Goal: Communication & Community: Answer question/provide support

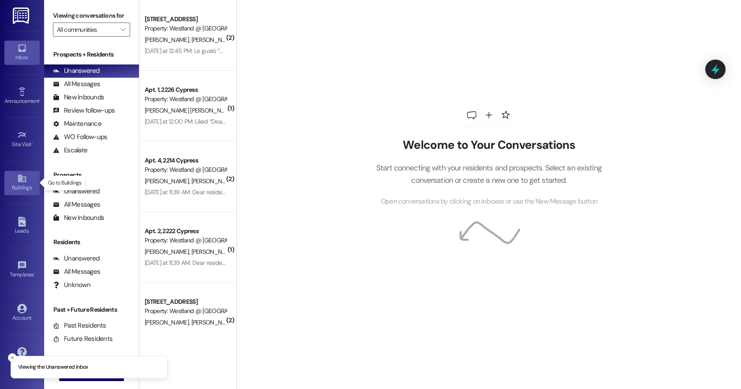
click at [21, 175] on icon at bounding box center [22, 179] width 8 height 8
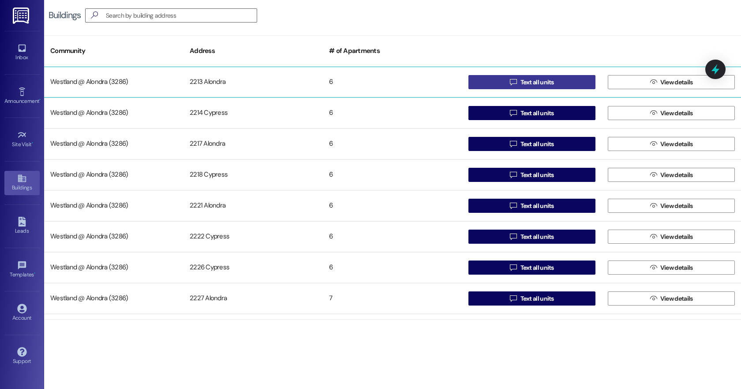
click at [534, 81] on span "Text all units" at bounding box center [538, 82] width 34 height 9
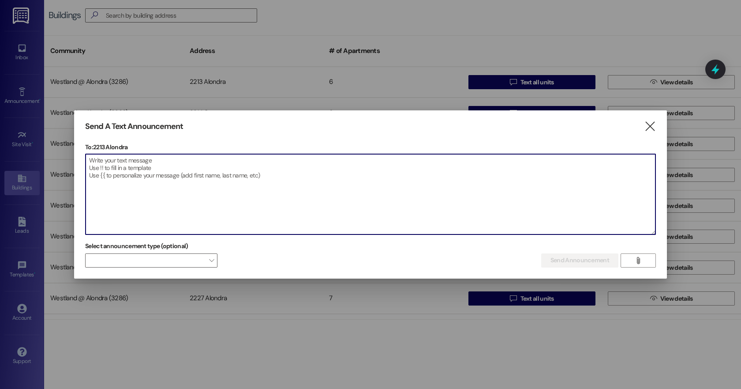
click at [140, 173] on textarea at bounding box center [371, 194] width 570 height 80
paste textarea "Dear [PERSON_NAME] Apartments Residents, We kindly remind you that our complex …"
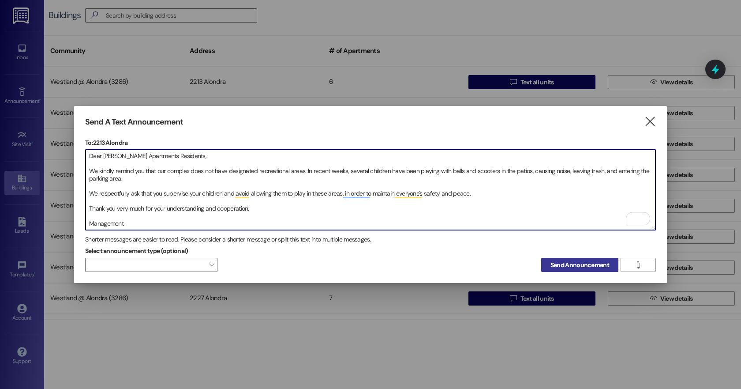
type textarea "Dear [PERSON_NAME] Apartments Residents, We kindly remind you that our complex …"
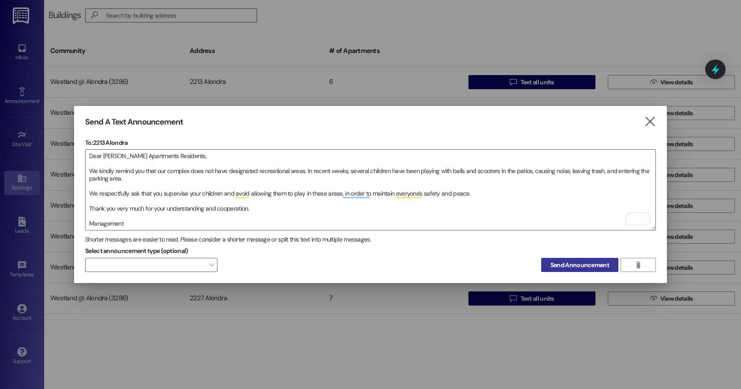
click at [576, 263] on span "Send Announcement" at bounding box center [580, 264] width 59 height 9
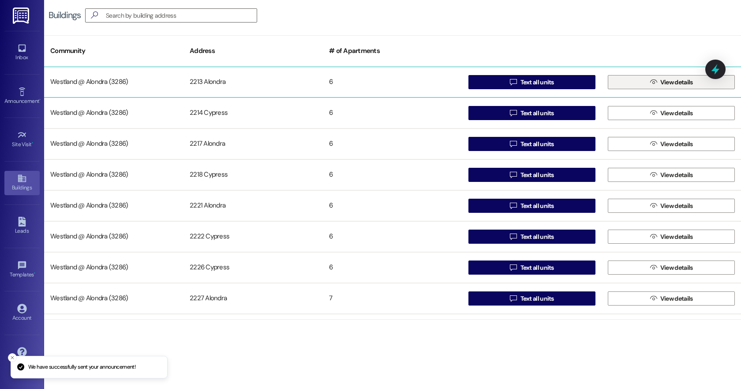
click at [669, 85] on span "View details" at bounding box center [676, 82] width 33 height 9
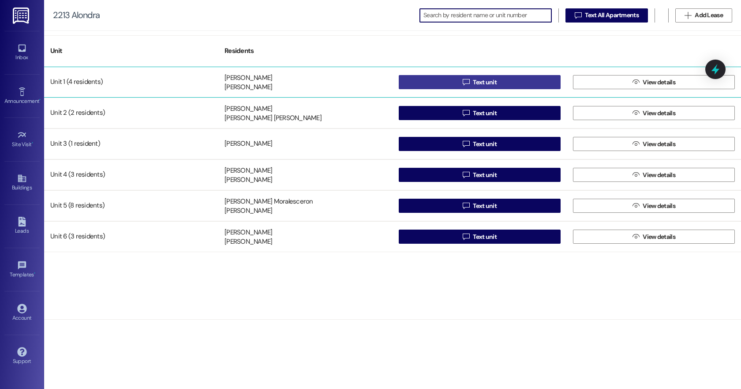
click at [491, 83] on span "Text unit" at bounding box center [485, 82] width 24 height 9
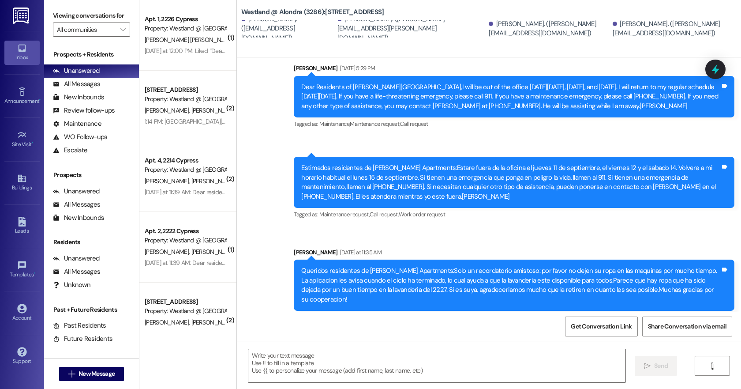
scroll to position [2216, 0]
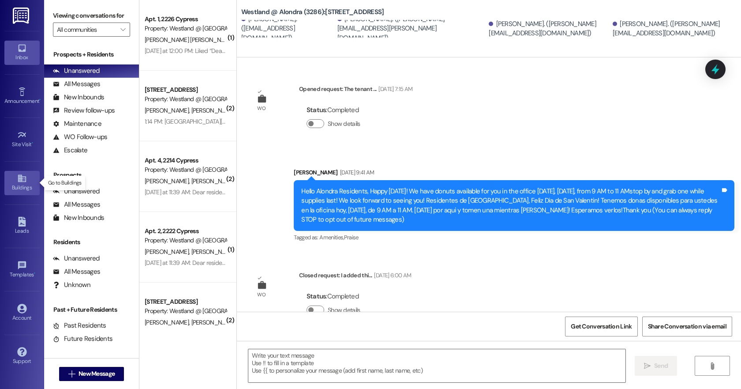
click at [20, 177] on icon at bounding box center [22, 178] width 10 height 10
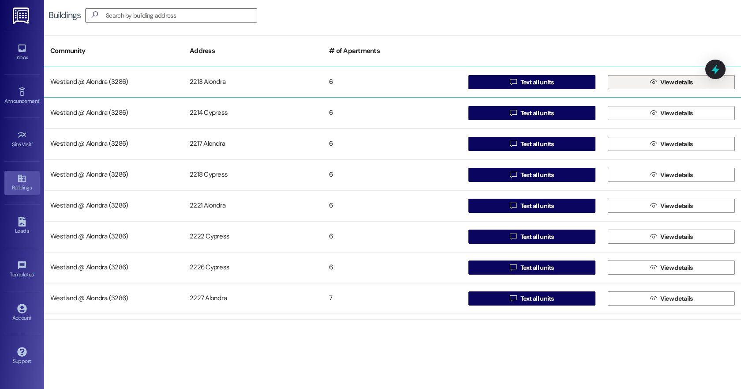
click at [669, 84] on span "View details" at bounding box center [676, 82] width 33 height 9
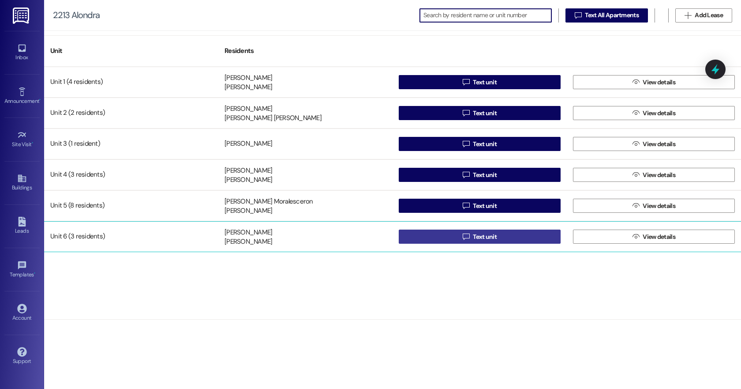
click at [480, 236] on span "Text unit" at bounding box center [485, 236] width 24 height 9
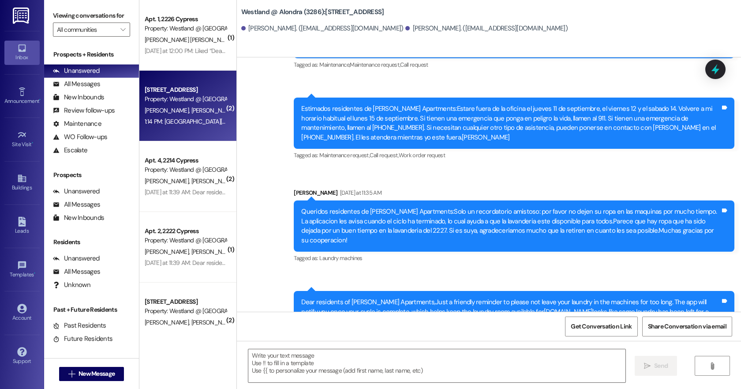
scroll to position [8049, 0]
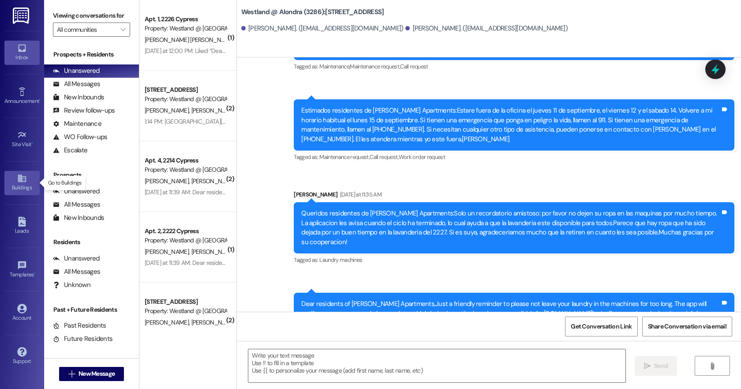
drag, startPoint x: 24, startPoint y: 180, endPoint x: 26, endPoint y: 176, distance: 5.3
click at [23, 180] on icon at bounding box center [22, 178] width 10 height 10
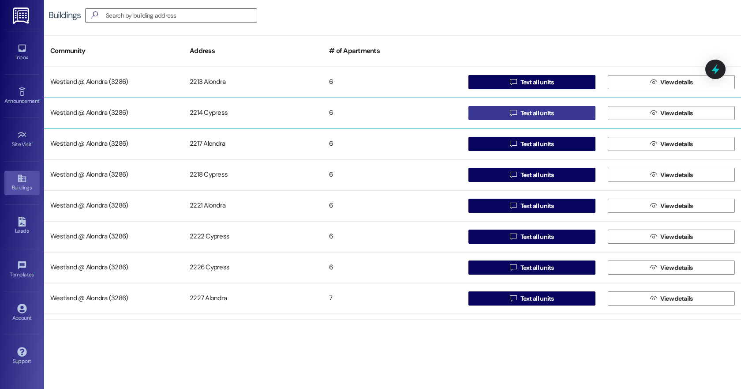
click at [542, 110] on span "Text all units" at bounding box center [538, 113] width 34 height 9
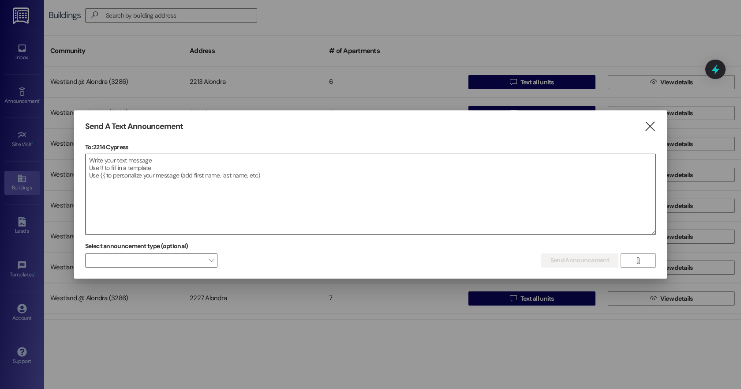
click at [153, 179] on textarea at bounding box center [371, 194] width 570 height 80
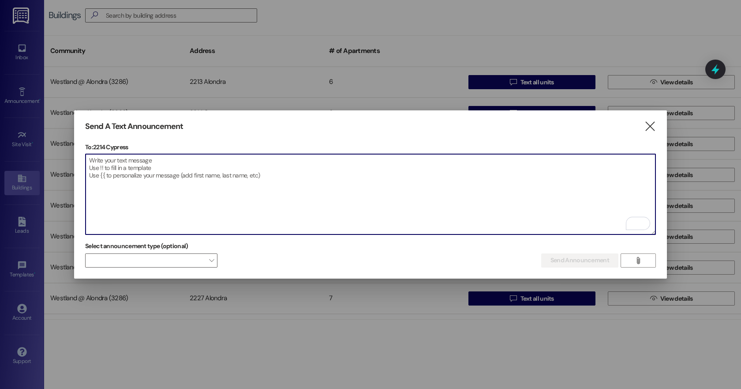
paste textarea "Dear [PERSON_NAME] Apartments Residents, We kindly remind you that our complex …"
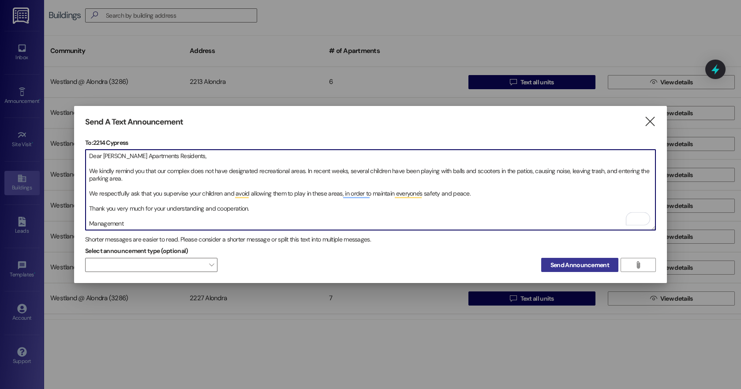
type textarea "Dear [PERSON_NAME] Apartments Residents, We kindly remind you that our complex …"
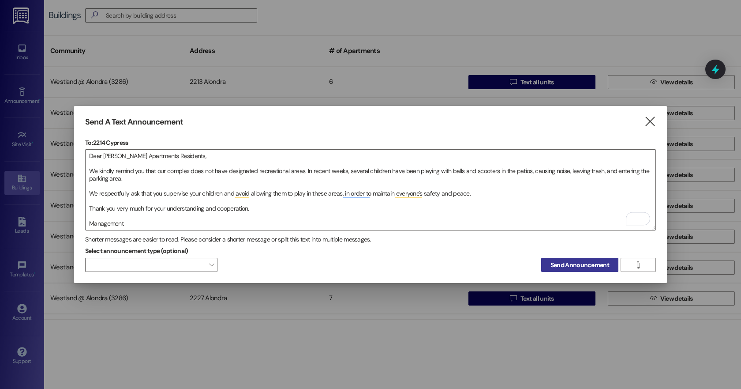
click at [600, 263] on span "Send Announcement" at bounding box center [580, 264] width 59 height 9
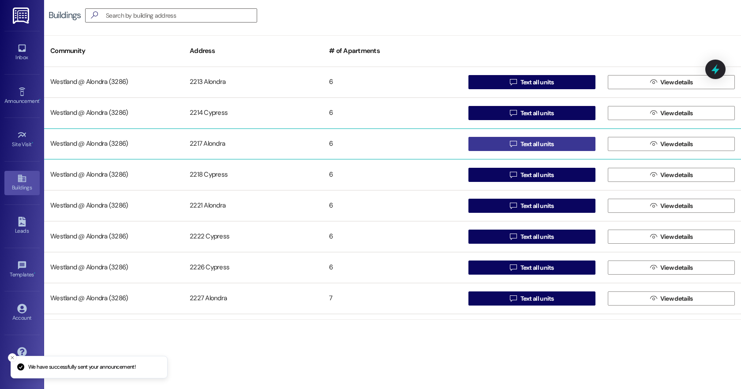
click at [540, 146] on span "Text all units" at bounding box center [538, 143] width 34 height 9
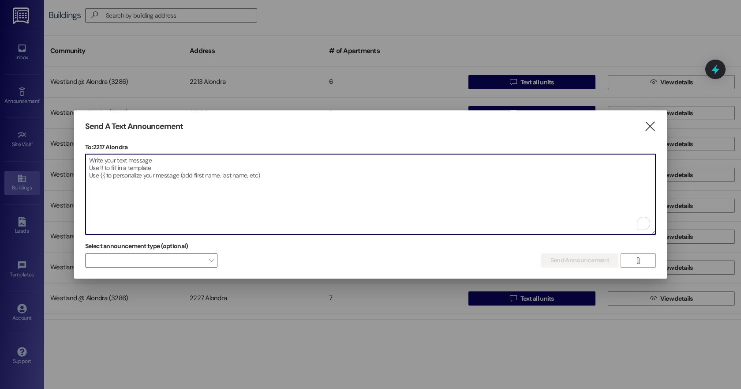
click at [124, 175] on textarea "To enrich screen reader interactions, please activate Accessibility in Grammarl…" at bounding box center [371, 194] width 570 height 80
paste textarea "Dear [PERSON_NAME] Apartments Residents, We kindly remind you that our complex …"
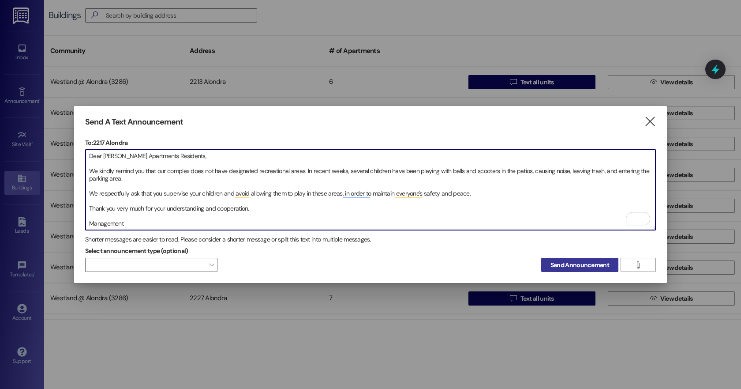
type textarea "Dear [PERSON_NAME] Apartments Residents, We kindly remind you that our complex …"
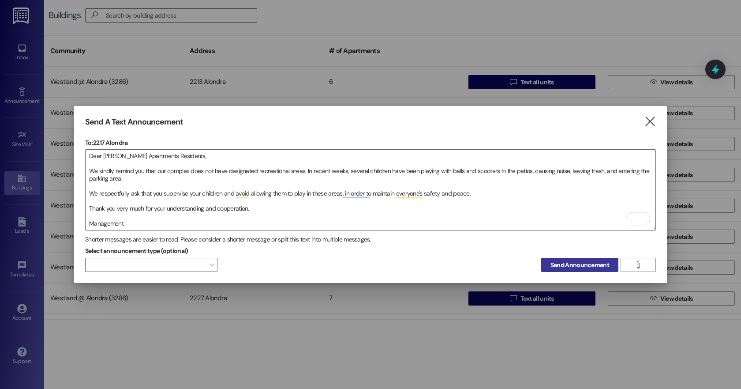
click at [583, 263] on span "Send Announcement" at bounding box center [580, 264] width 59 height 9
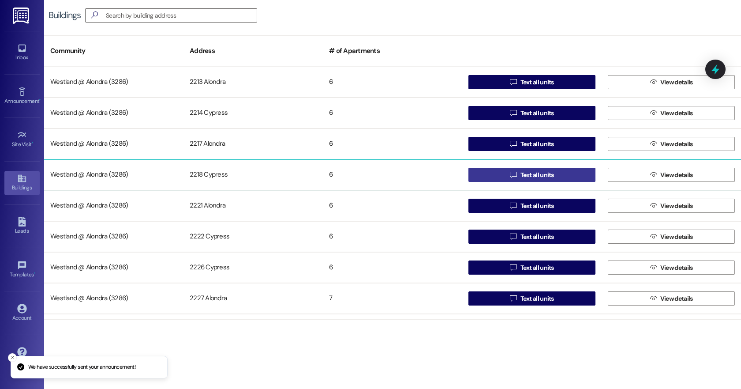
click at [533, 176] on span "Text all units" at bounding box center [538, 174] width 34 height 9
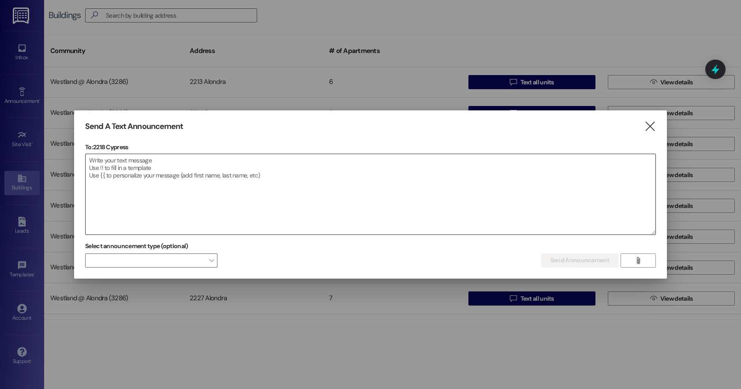
click at [153, 188] on textarea at bounding box center [371, 194] width 570 height 80
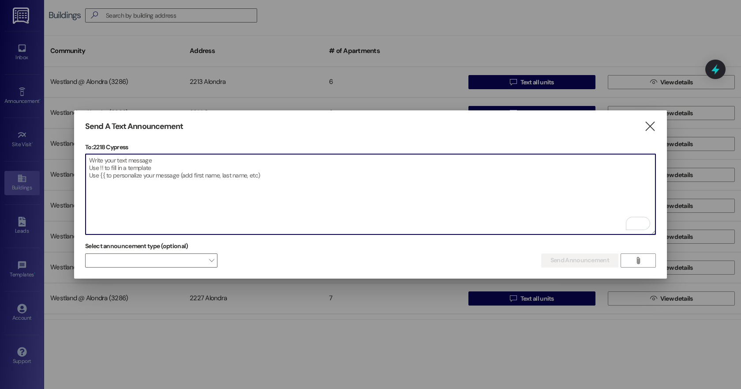
paste textarea "Dear [PERSON_NAME] Apartments Residents, We kindly remind you that our complex …"
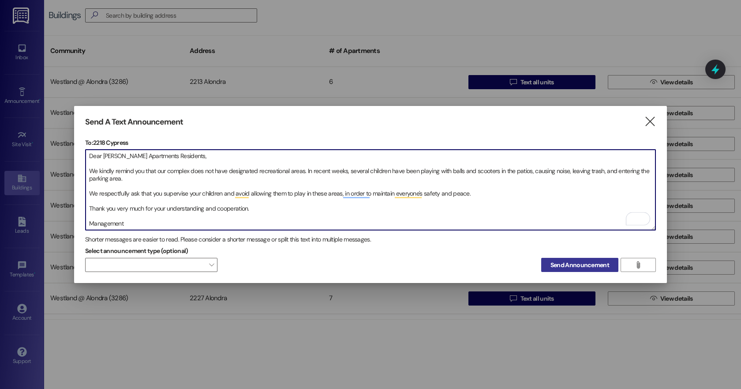
type textarea "Dear [PERSON_NAME] Apartments Residents, We kindly remind you that our complex …"
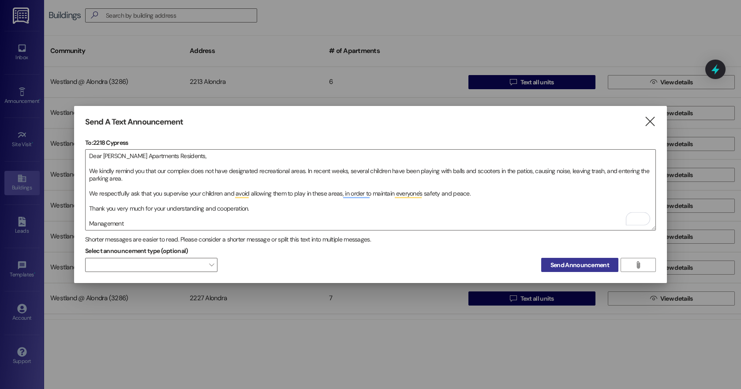
click at [567, 262] on span "Send Announcement" at bounding box center [580, 264] width 59 height 9
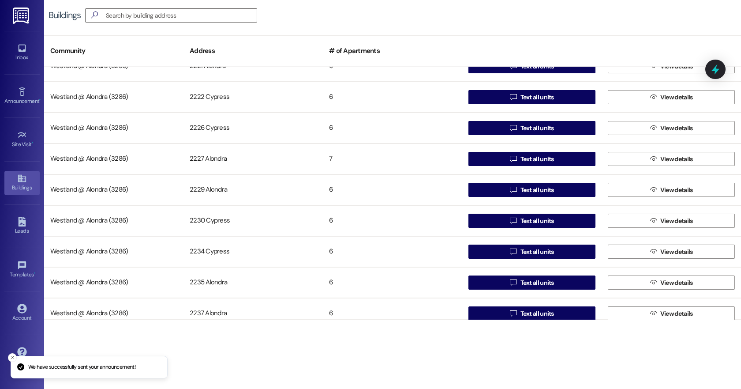
scroll to position [138, 0]
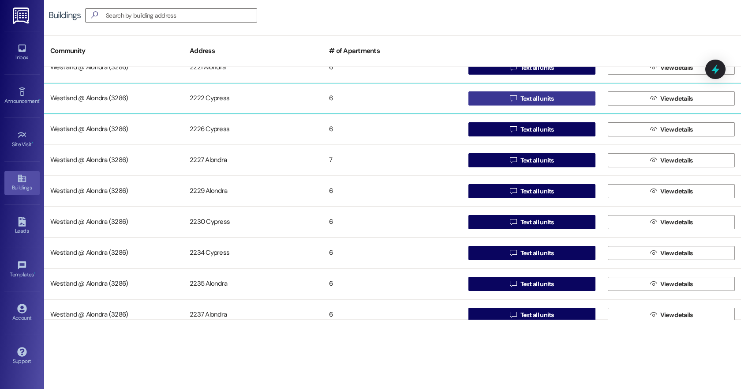
click at [534, 97] on span "Text all units" at bounding box center [538, 98] width 34 height 9
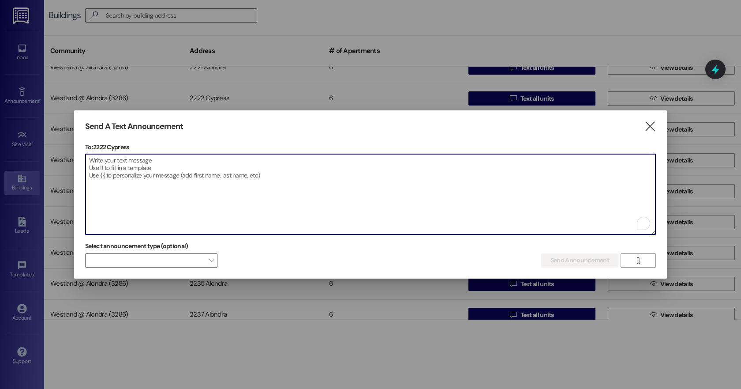
click at [146, 186] on textarea "To enrich screen reader interactions, please activate Accessibility in Grammarl…" at bounding box center [371, 194] width 570 height 80
paste textarea "Dear [PERSON_NAME] Apartments Residents, We kindly remind you that our complex …"
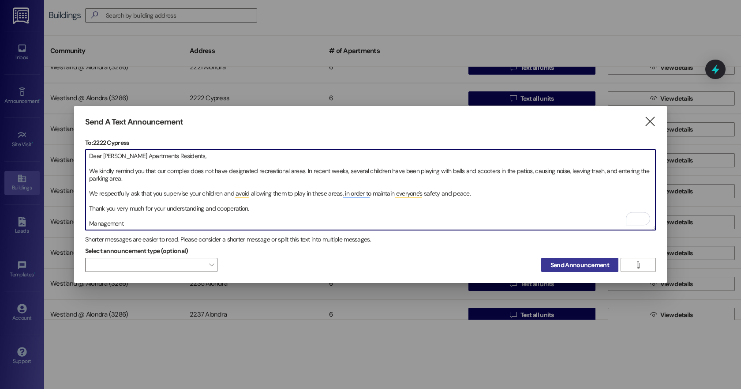
type textarea "Dear [PERSON_NAME] Apartments Residents, We kindly remind you that our complex …"
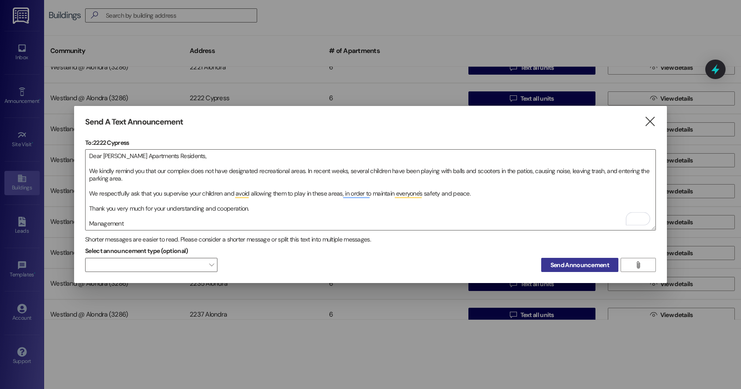
click at [574, 260] on span "Send Announcement" at bounding box center [580, 264] width 59 height 9
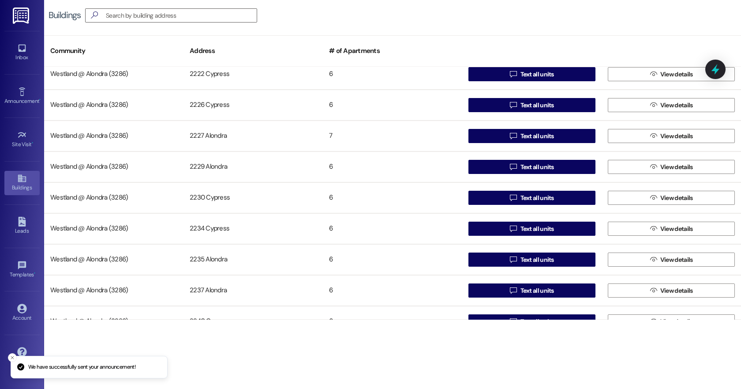
scroll to position [171, 0]
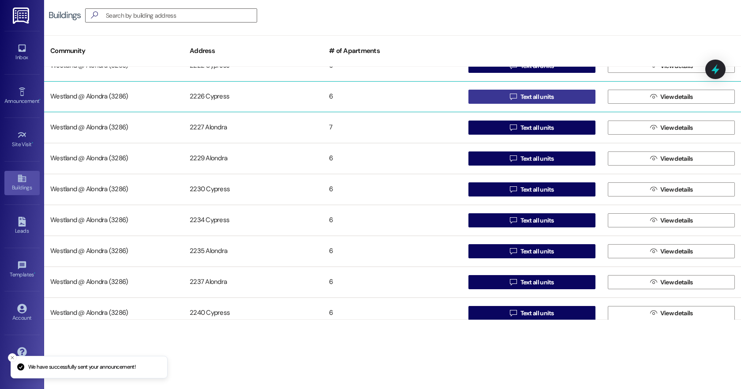
click at [526, 98] on span "Text all units" at bounding box center [538, 96] width 34 height 9
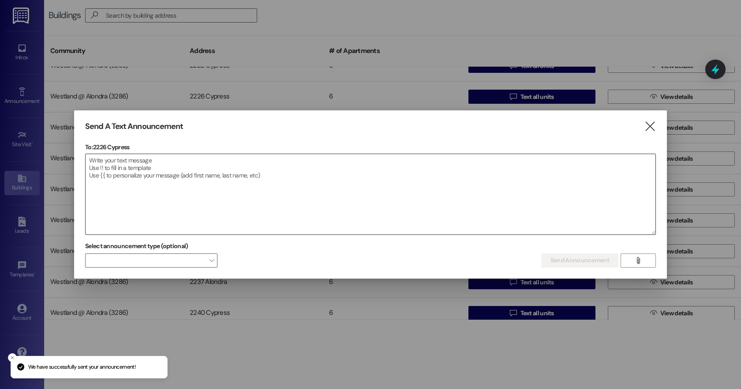
click at [173, 173] on textarea at bounding box center [371, 194] width 570 height 80
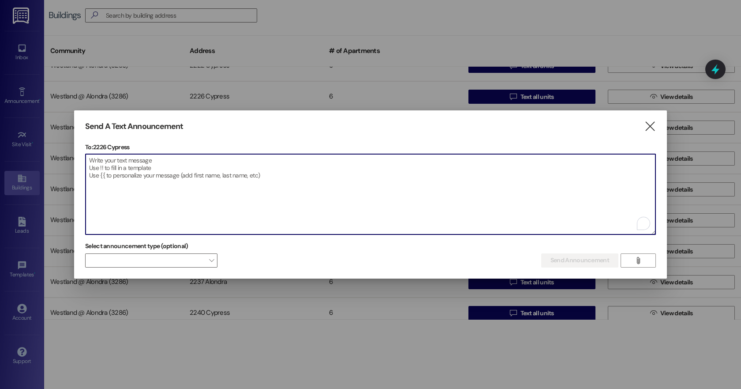
paste textarea "Dear [PERSON_NAME] Apartments Residents, We kindly remind you that our complex …"
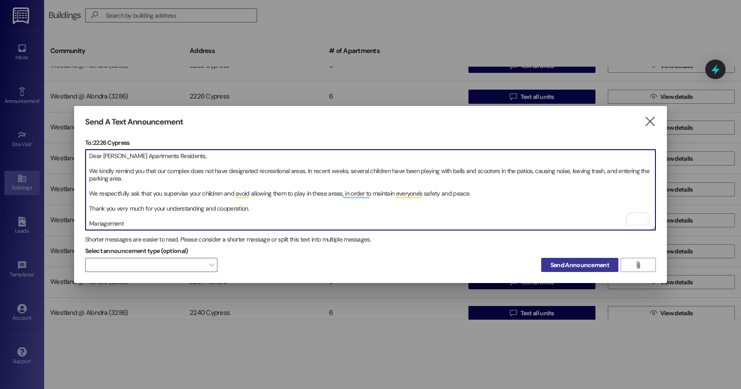
type textarea "Dear [PERSON_NAME] Apartments Residents, We kindly remind you that our complex …"
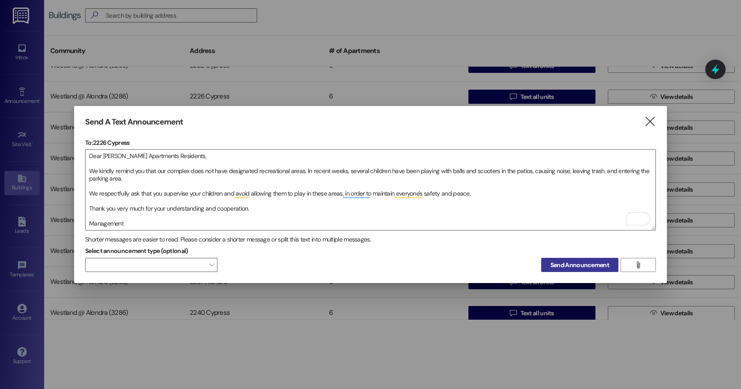
click at [589, 264] on span "Send Announcement" at bounding box center [580, 264] width 59 height 9
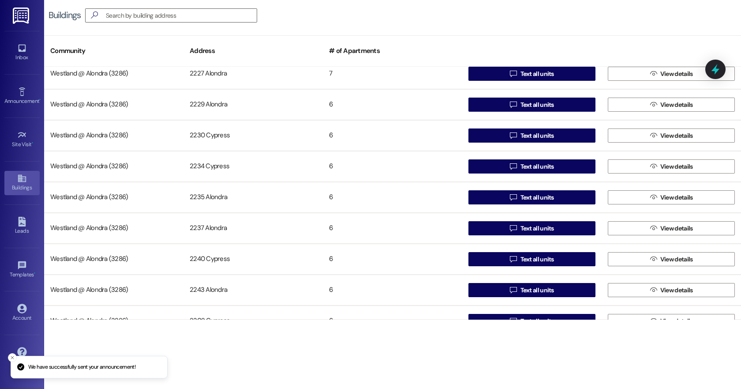
scroll to position [225, 0]
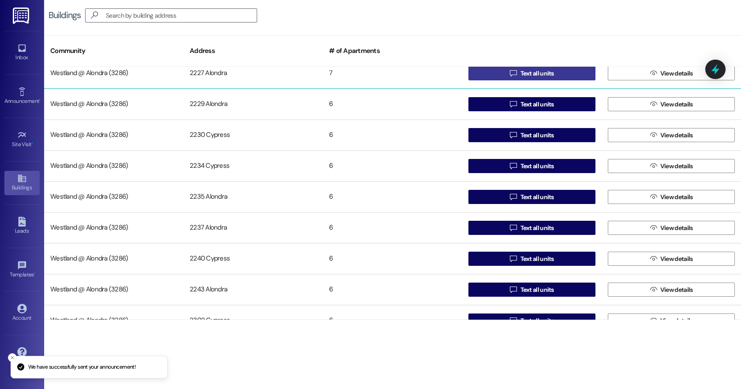
click at [539, 71] on span "Text all units" at bounding box center [538, 73] width 34 height 9
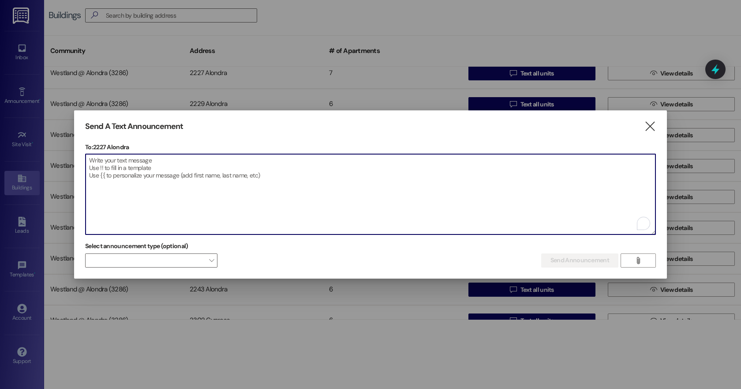
click at [173, 178] on textarea "To enrich screen reader interactions, please activate Accessibility in Grammarl…" at bounding box center [371, 194] width 570 height 80
paste textarea "Dear [PERSON_NAME] Apartments Residents, We kindly remind you that our complex …"
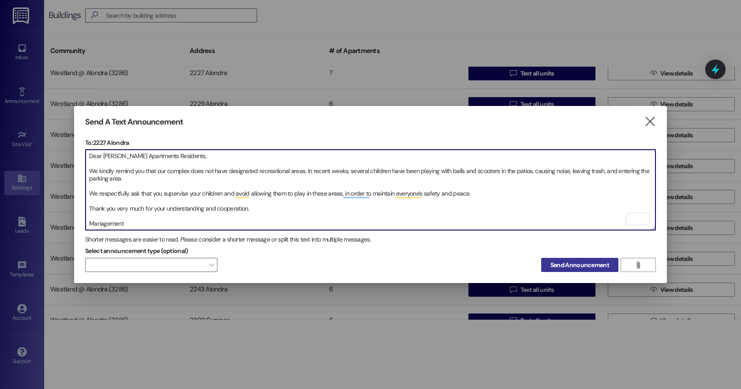
type textarea "Dear [PERSON_NAME] Apartments Residents, We kindly remind you that our complex …"
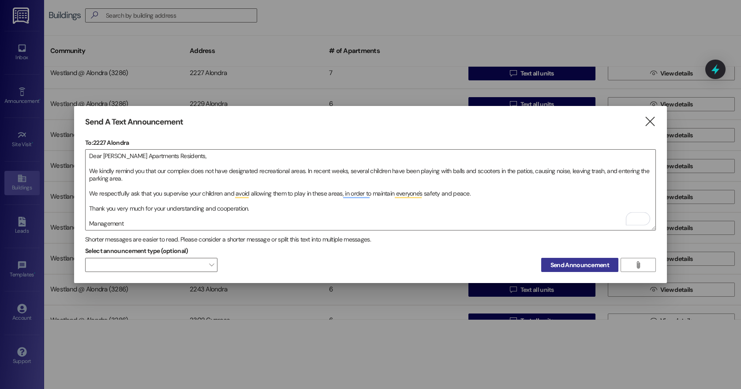
click at [585, 260] on span "Send Announcement" at bounding box center [580, 264] width 59 height 9
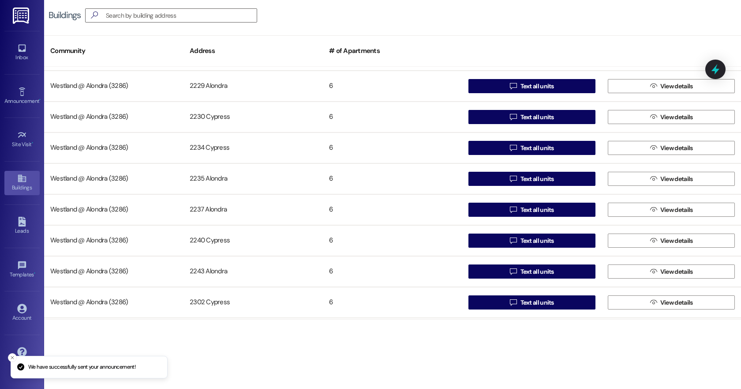
scroll to position [244, 0]
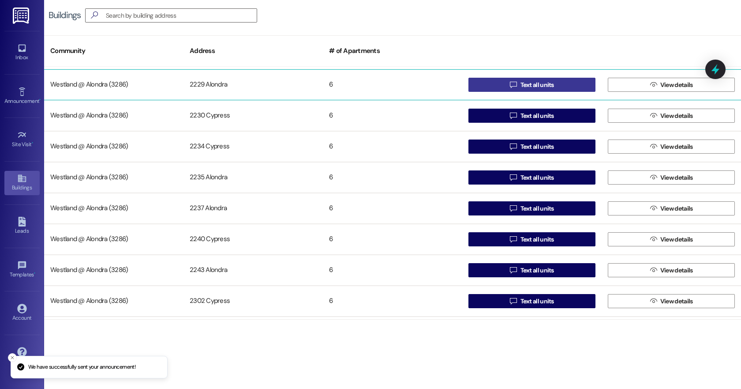
click at [531, 83] on span "Text all units" at bounding box center [538, 84] width 34 height 9
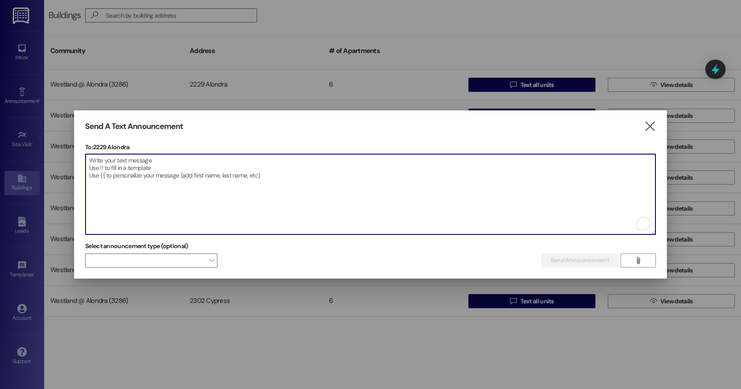
click at [160, 191] on textarea "To enrich screen reader interactions, please activate Accessibility in Grammarl…" at bounding box center [371, 194] width 570 height 80
paste textarea "Dear [PERSON_NAME] Apartments Residents, We kindly remind you that our complex …"
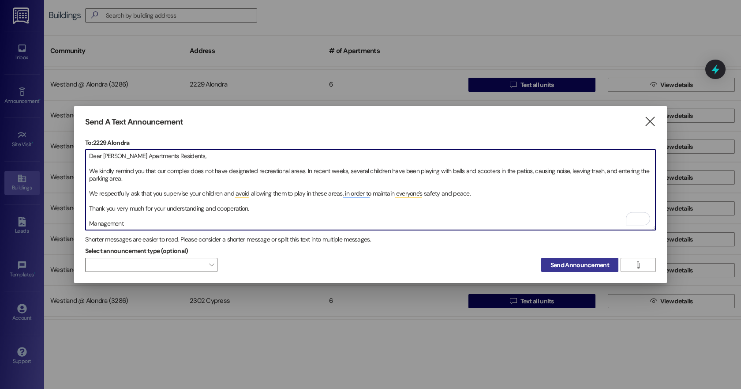
type textarea "Dear [PERSON_NAME] Apartments Residents, We kindly remind you that our complex …"
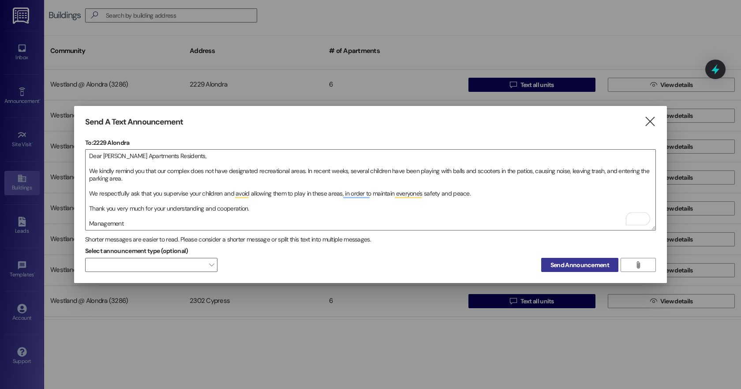
click at [570, 261] on span "Send Announcement" at bounding box center [580, 264] width 59 height 9
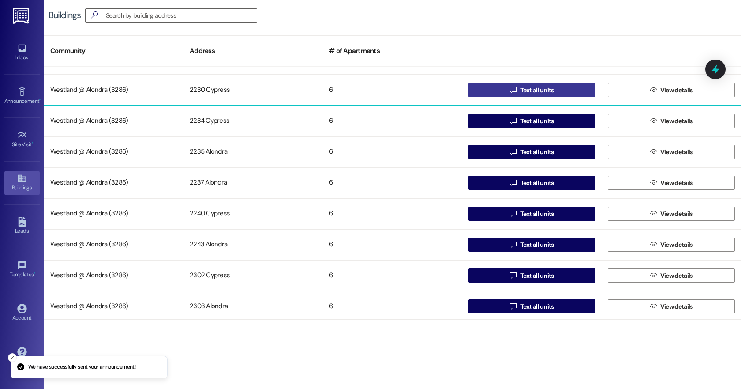
scroll to position [271, 0]
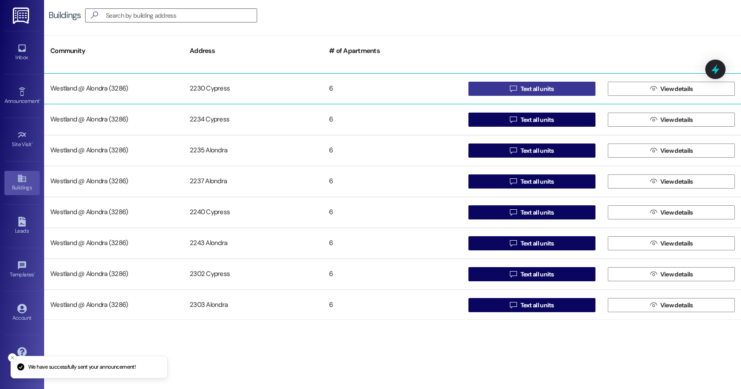
click at [544, 91] on span "Text all units" at bounding box center [538, 88] width 34 height 9
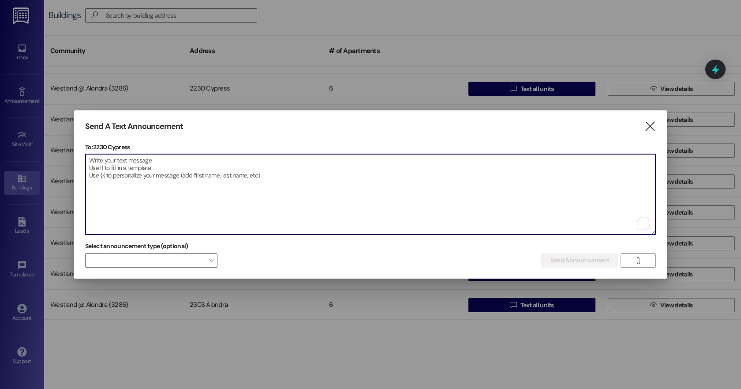
click at [98, 166] on textarea "To enrich screen reader interactions, please activate Accessibility in Grammarl…" at bounding box center [371, 194] width 570 height 80
paste textarea "Dear [PERSON_NAME] Apartments Residents, We kindly remind you that our complex …"
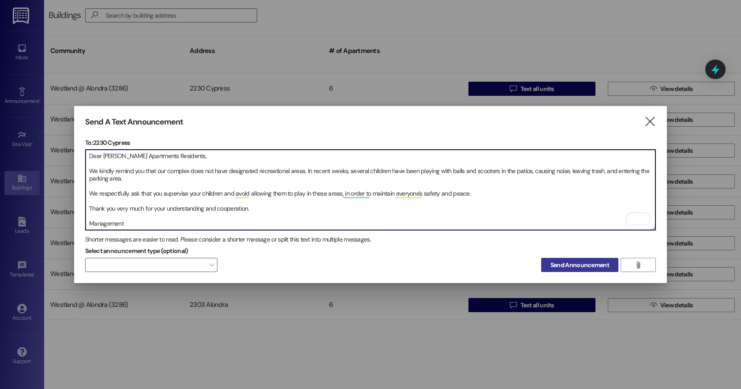
type textarea "Dear [PERSON_NAME] Apartments Residents, We kindly remind you that our complex …"
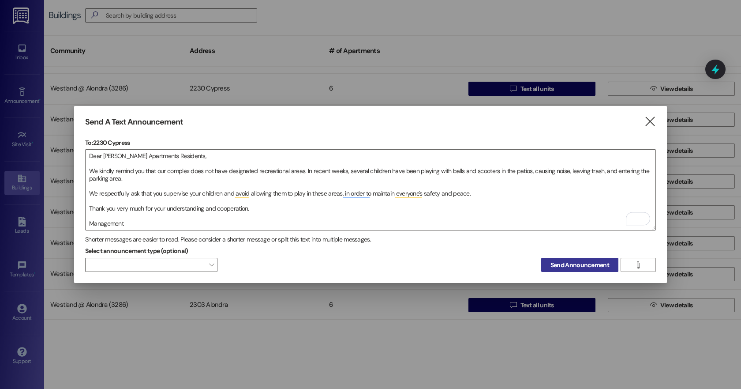
click at [574, 260] on span "Send Announcement" at bounding box center [580, 264] width 59 height 9
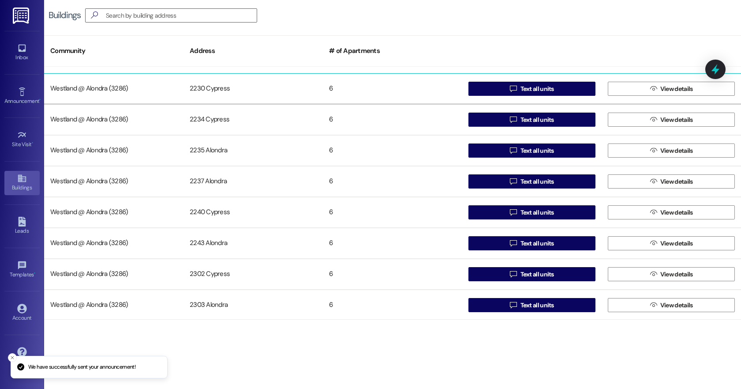
scroll to position [272, 0]
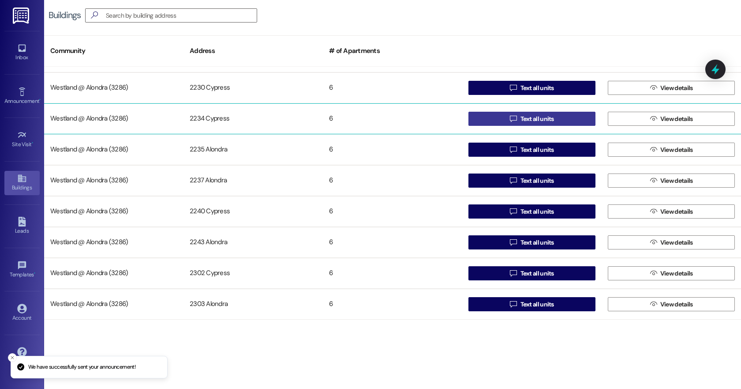
click at [534, 119] on span "Text all units" at bounding box center [538, 118] width 34 height 9
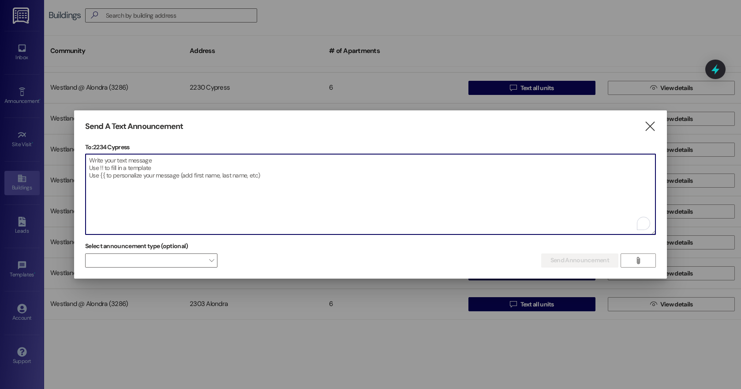
click at [170, 186] on textarea "To enrich screen reader interactions, please activate Accessibility in Grammarl…" at bounding box center [371, 194] width 570 height 80
paste textarea "Dear [PERSON_NAME] Apartments Residents, We kindly remind you that our complex …"
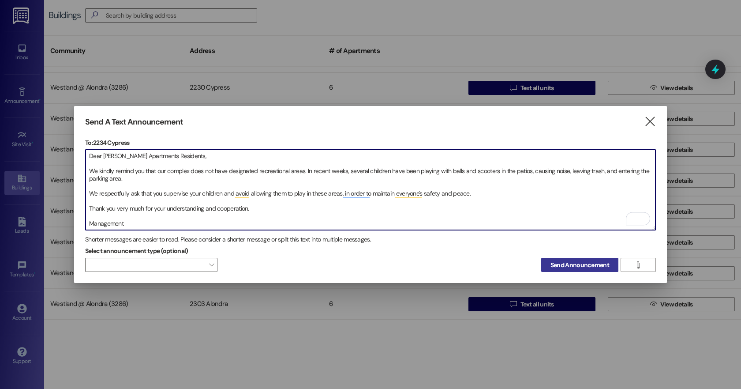
type textarea "Dear [PERSON_NAME] Apartments Residents, We kindly remind you that our complex …"
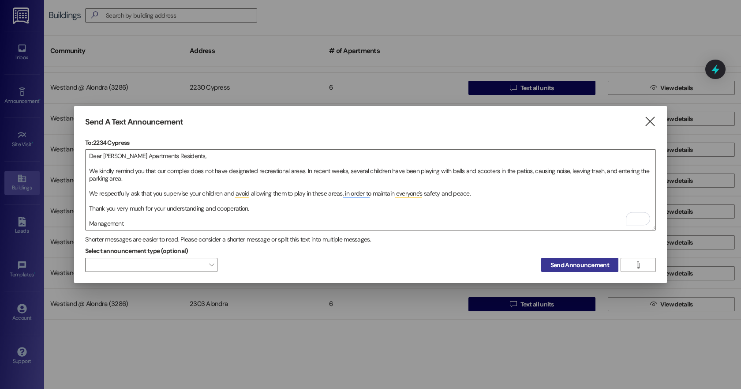
click at [566, 260] on span "Send Announcement" at bounding box center [580, 264] width 59 height 9
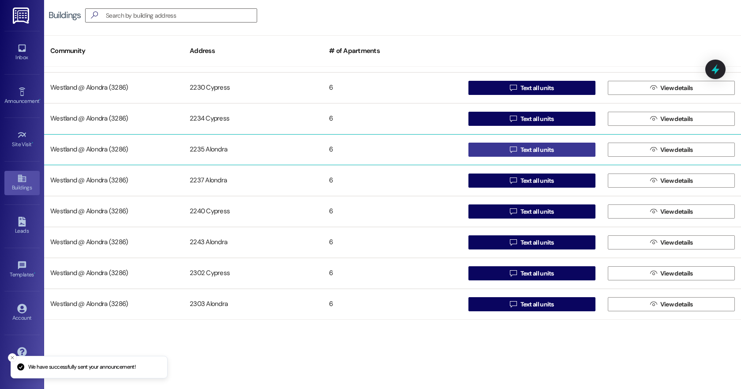
click at [538, 147] on span "Text all units" at bounding box center [538, 149] width 34 height 9
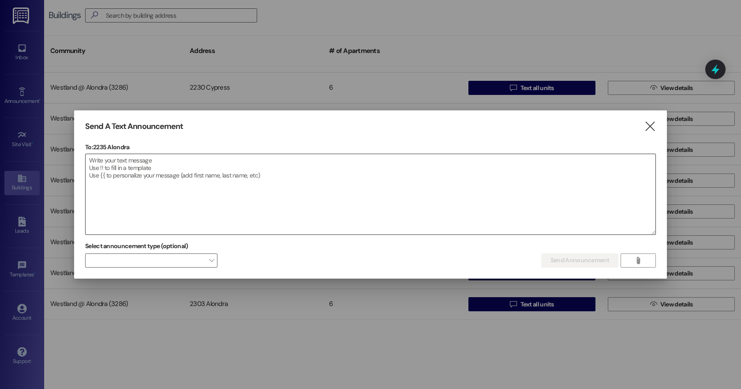
click at [223, 177] on textarea at bounding box center [371, 194] width 570 height 80
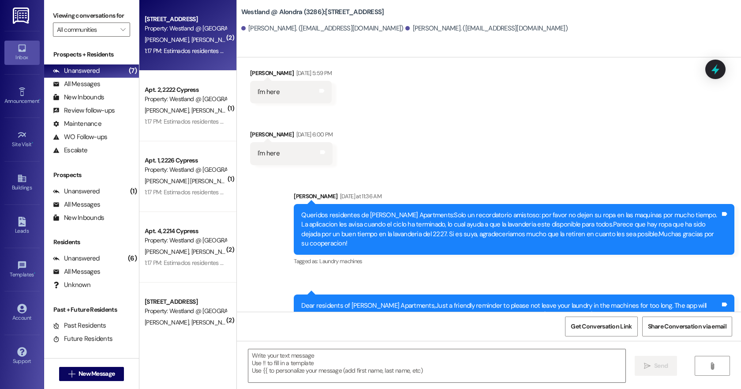
scroll to position [257, 0]
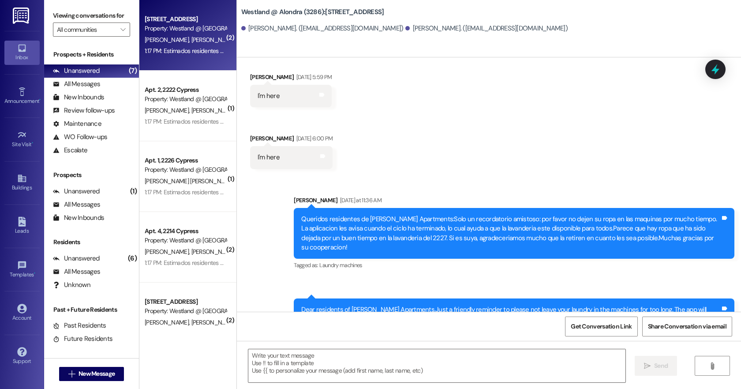
click at [322, 161] on div "I'm here Tags and notes" at bounding box center [291, 157] width 83 height 23
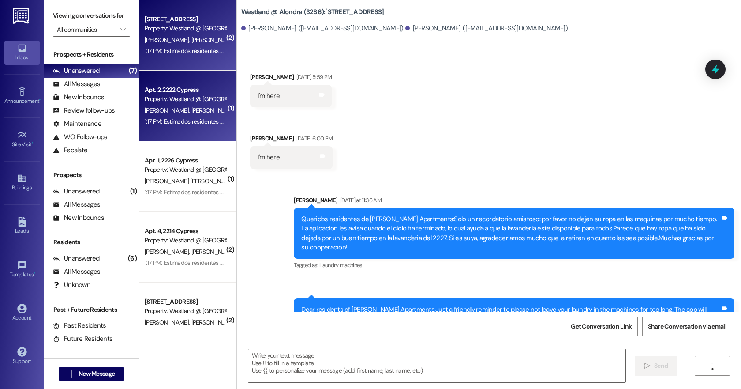
click at [191, 110] on span "[PERSON_NAME]" at bounding box center [213, 110] width 44 height 8
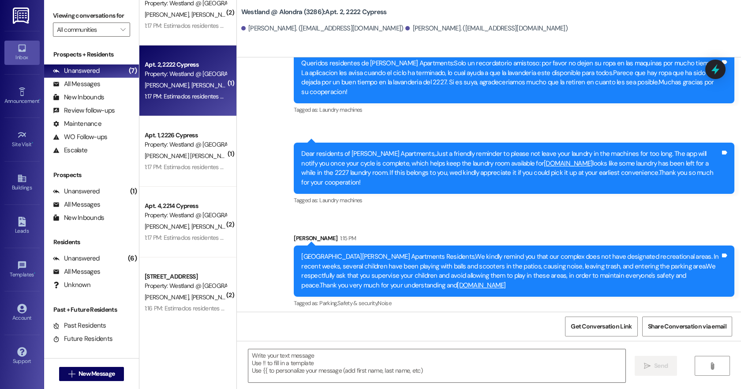
scroll to position [33, 0]
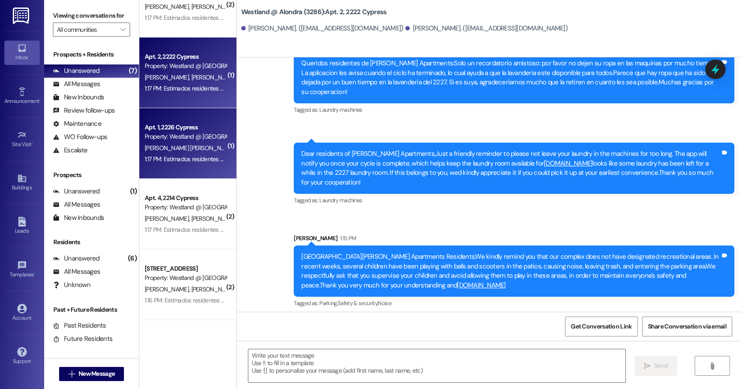
click at [191, 141] on div "Property: Westland @ [GEOGRAPHIC_DATA] (3286)" at bounding box center [186, 136] width 82 height 9
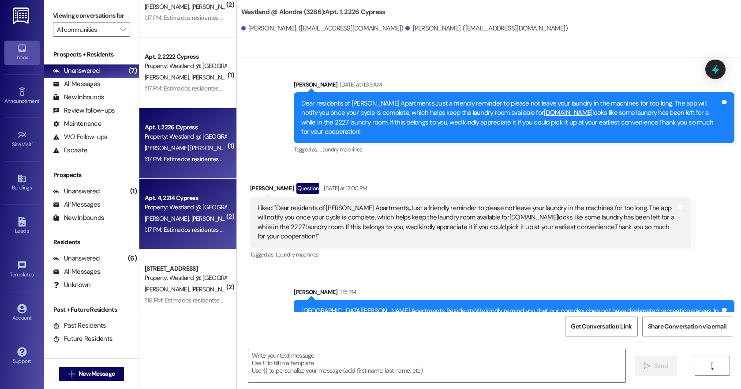
scroll to position [5501, 0]
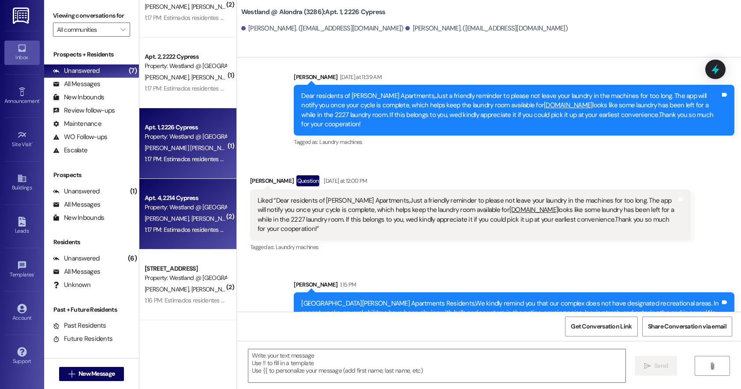
click at [180, 209] on div "Property: Westland @ [GEOGRAPHIC_DATA] (3286)" at bounding box center [186, 207] width 82 height 9
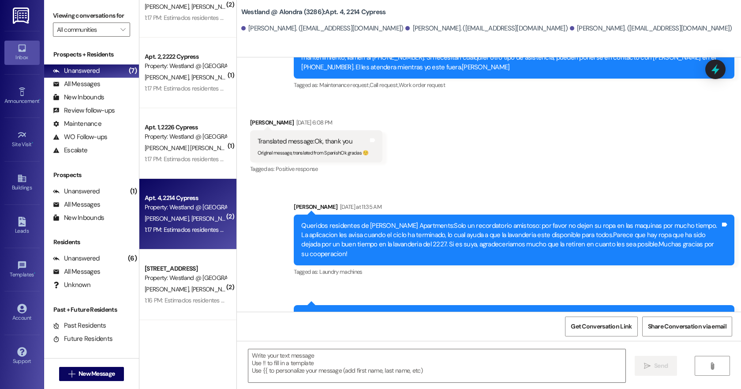
scroll to position [2418, 0]
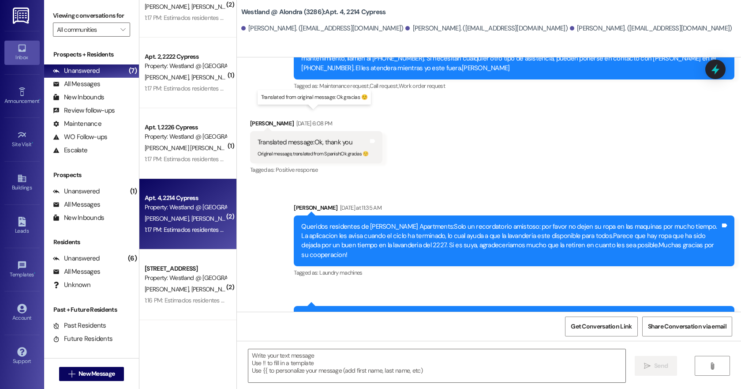
click at [341, 150] on sub "Original message, translated from Spanish : Ok gracias ☺️" at bounding box center [313, 153] width 111 height 6
click at [345, 147] on div "Original message, translated from Spanish : Ok gracias ☺️" at bounding box center [313, 151] width 111 height 9
drag, startPoint x: 343, startPoint y: 113, endPoint x: 376, endPoint y: 119, distance: 34.0
click at [344, 138] on div "Translated message: Ok, thank you" at bounding box center [313, 142] width 111 height 9
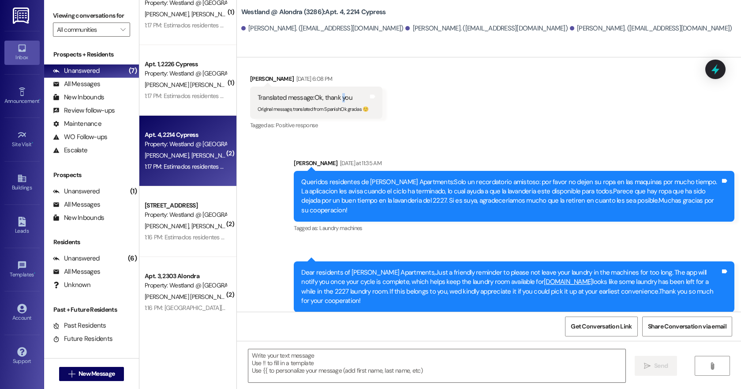
scroll to position [98, 0]
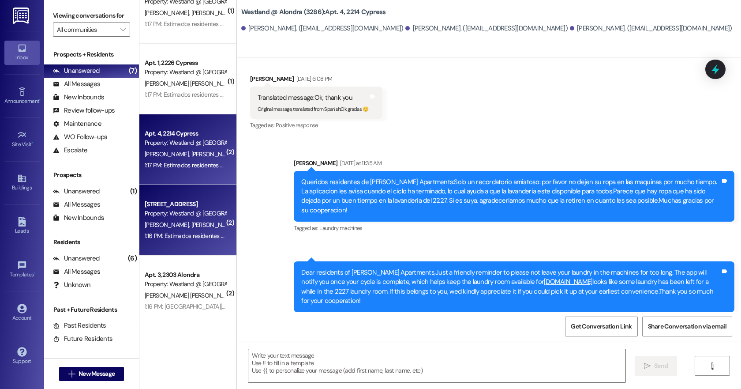
click at [191, 222] on span "[PERSON_NAME]" at bounding box center [214, 225] width 47 height 8
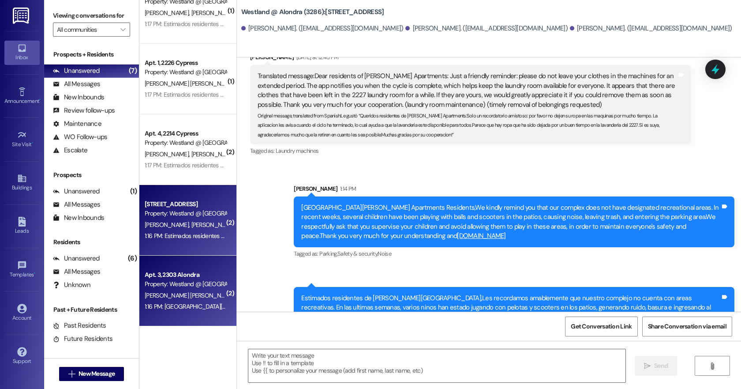
scroll to position [2778, 0]
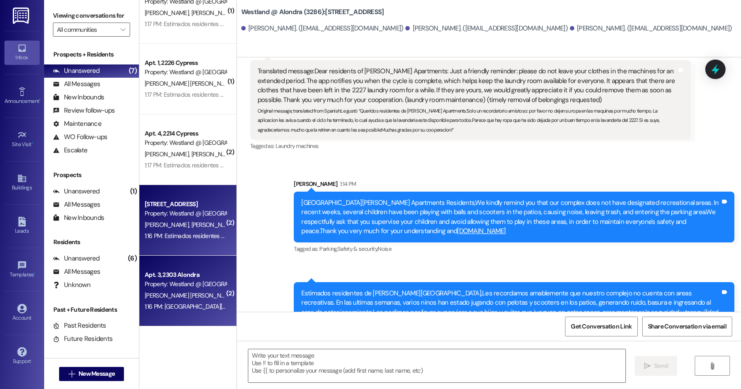
click at [198, 287] on div "Property: Westland @ [GEOGRAPHIC_DATA] (3286)" at bounding box center [186, 283] width 82 height 9
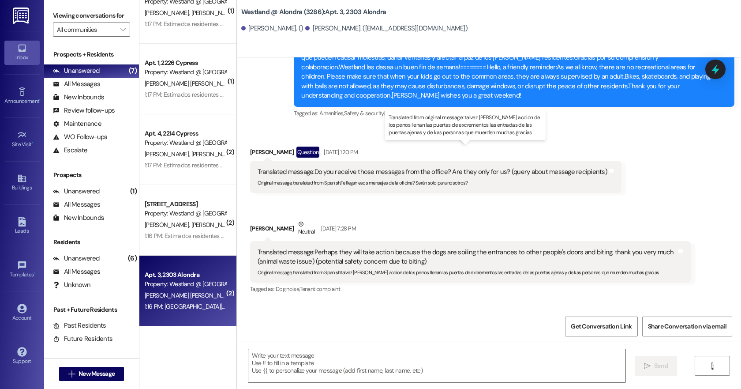
scroll to position [11341, 0]
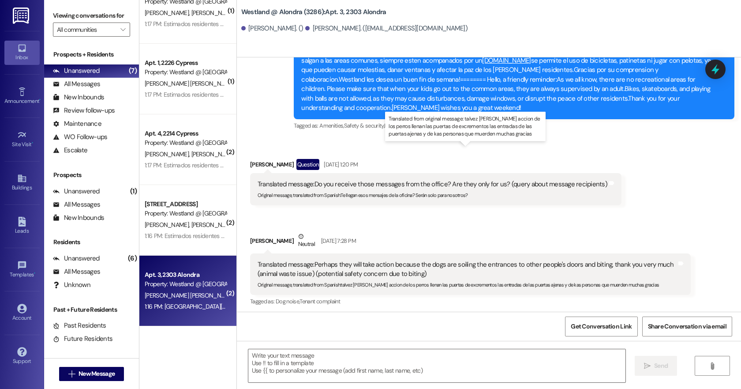
drag, startPoint x: 313, startPoint y: 165, endPoint x: 297, endPoint y: 142, distance: 28.3
click at [297, 253] on div "Translated message: Perhaps they will take action because the dogs are soiling …" at bounding box center [470, 273] width 441 height 41
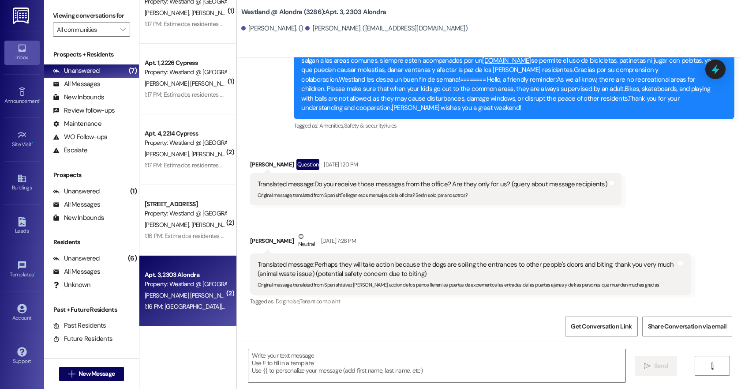
click at [293, 232] on div "Tobias Chavez Sanchez Neutral Aug 29, 2025 at 7:28 PM" at bounding box center [470, 243] width 441 height 22
click at [350, 236] on div "Aug 29, 2025 at 7:28 PM" at bounding box center [337, 240] width 37 height 9
click at [345, 260] on div "Translated message: Perhaps they will take action because the dogs are soiling …" at bounding box center [467, 269] width 419 height 19
click at [322, 297] on span "Tenant complaint" at bounding box center [320, 301] width 41 height 8
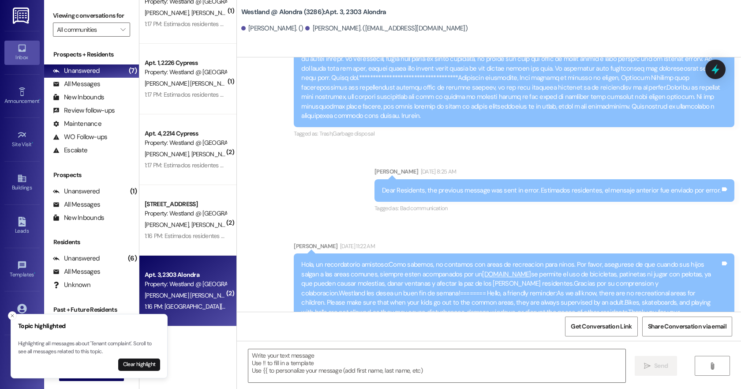
scroll to position [11198, 0]
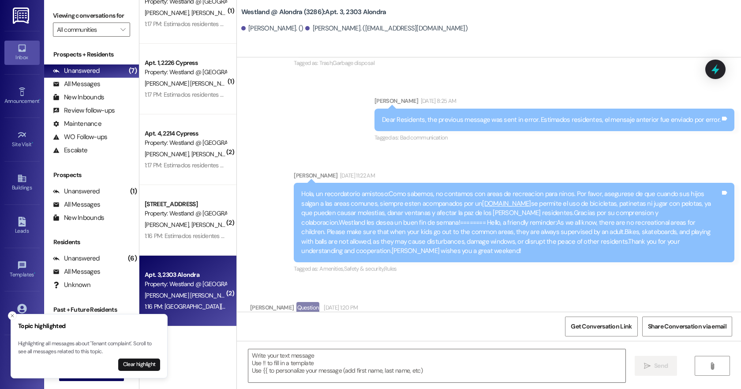
click at [216, 360] on div "( 2 ) Apt. 1, 2237 Alondra Property: Westland @ Alondra (3286) D. Withers J. Li…" at bounding box center [187, 194] width 97 height 389
